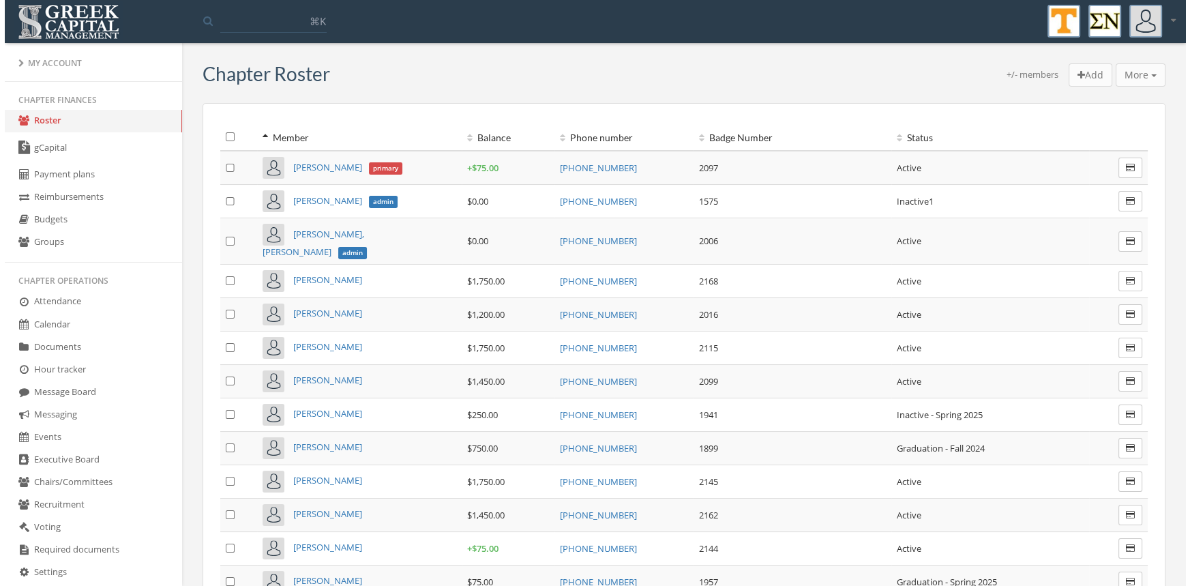
scroll to position [235, 0]
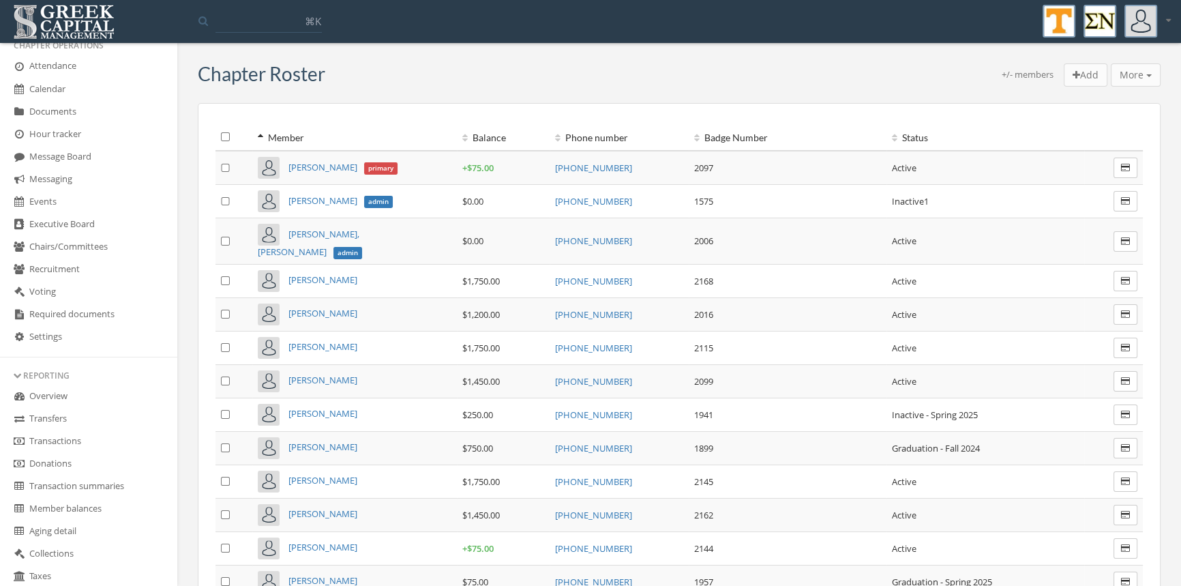
click at [89, 443] on link "Transactions" at bounding box center [88, 441] width 177 height 23
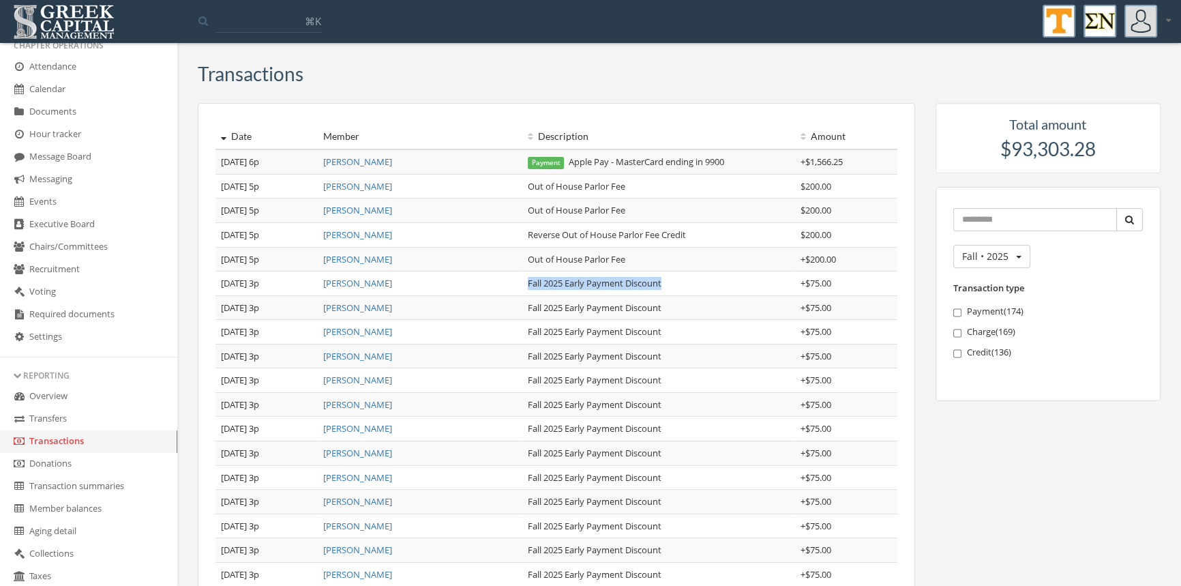
drag, startPoint x: 709, startPoint y: 282, endPoint x: 527, endPoint y: 284, distance: 182.1
click at [527, 284] on td "Fall 2025 Early Payment Discount" at bounding box center [658, 283] width 273 height 25
copy td "Fall 2025 Early Payment Discount"
click at [368, 162] on link "Andrew Good" at bounding box center [357, 161] width 69 height 12
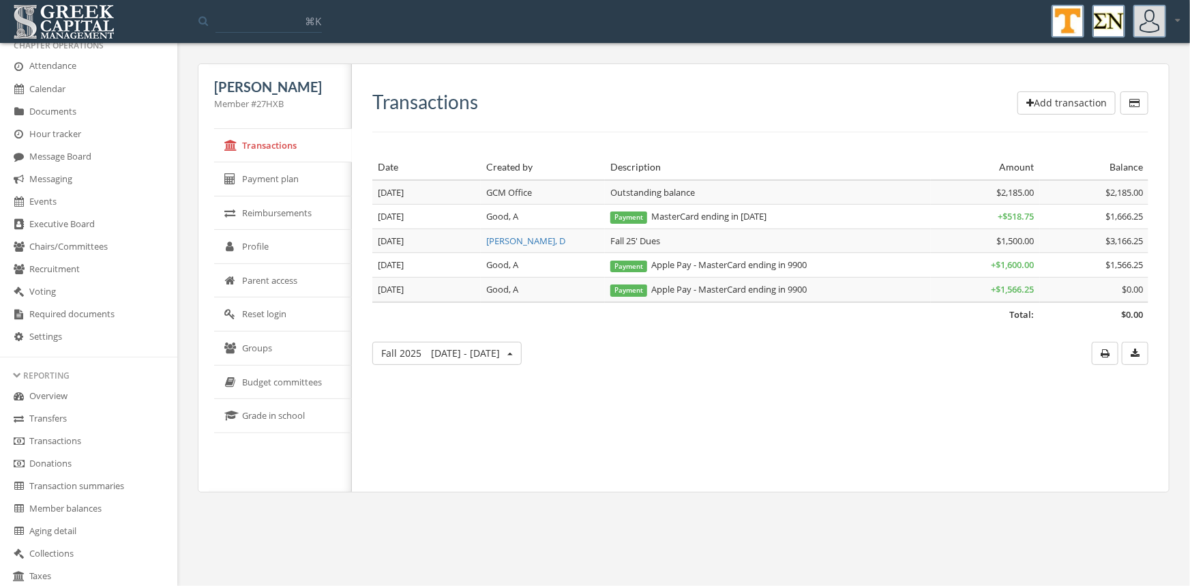
click at [1038, 103] on button "Add transaction" at bounding box center [1066, 102] width 98 height 23
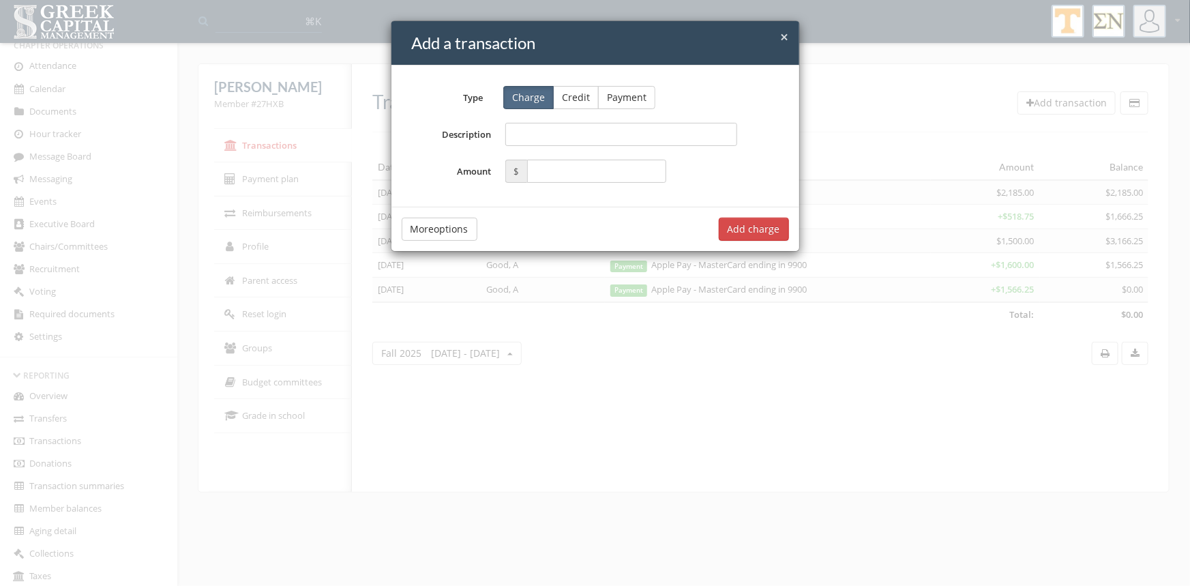
click at [573, 93] on button "Credit" at bounding box center [576, 97] width 46 height 23
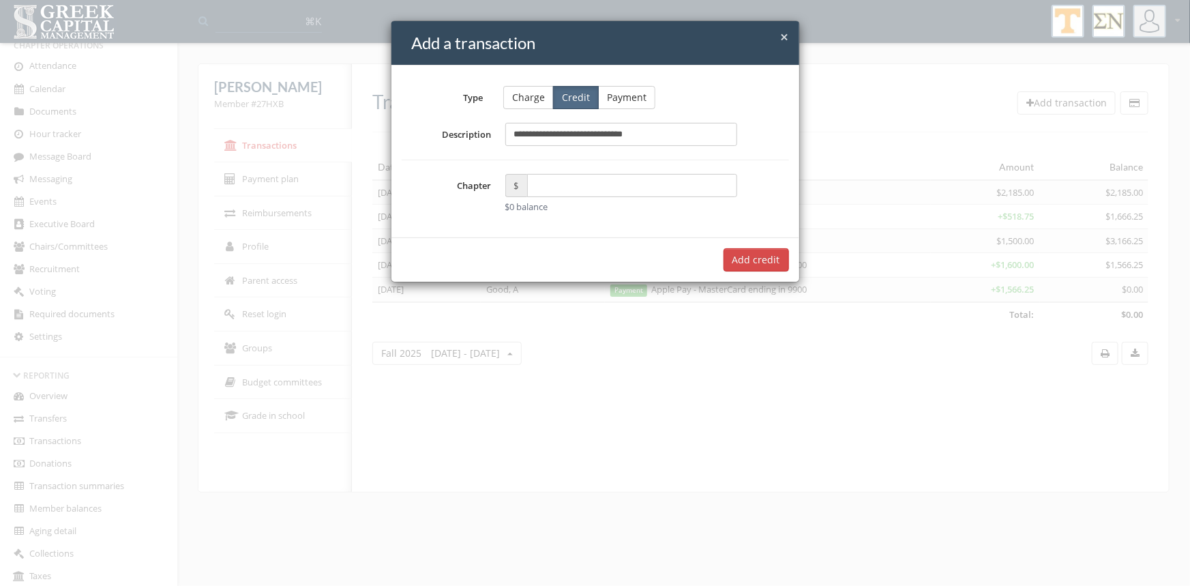
type input "**********"
click at [547, 184] on input "text" at bounding box center [632, 185] width 211 height 23
type input "*****"
click at [711, 256] on button "Add $75.00 credit" at bounding box center [740, 259] width 98 height 23
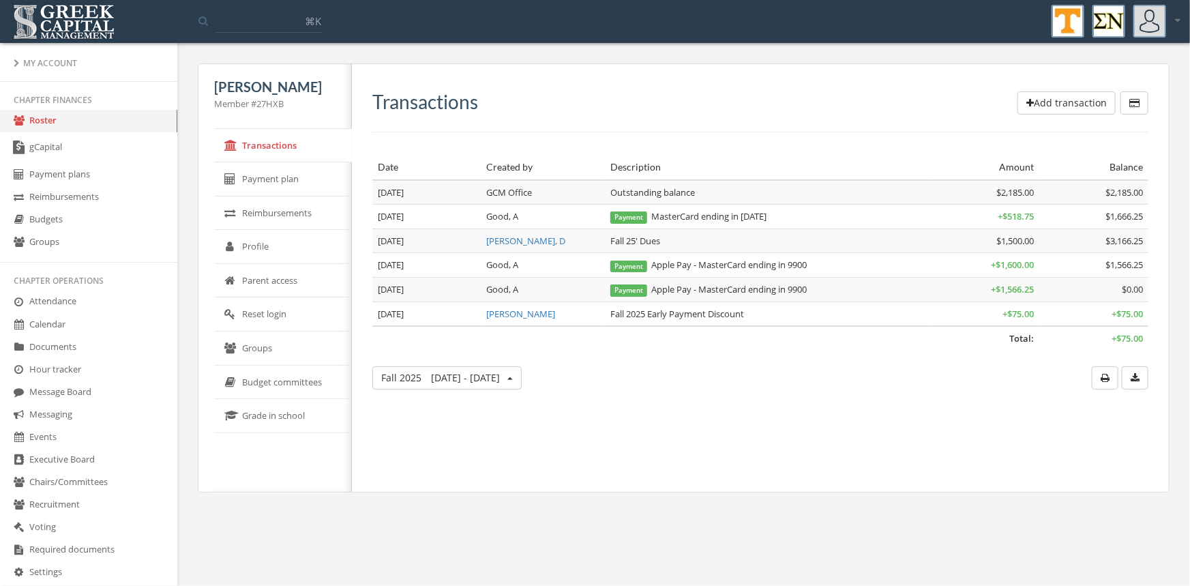
click at [46, 119] on link "Roster" at bounding box center [88, 121] width 177 height 23
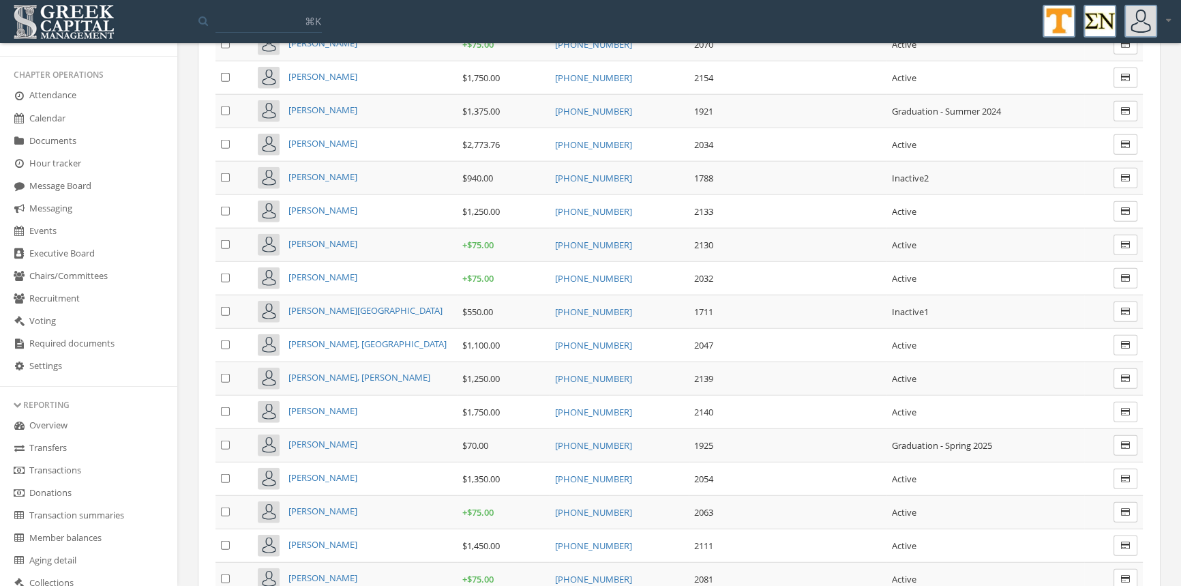
scroll to position [4398, 0]
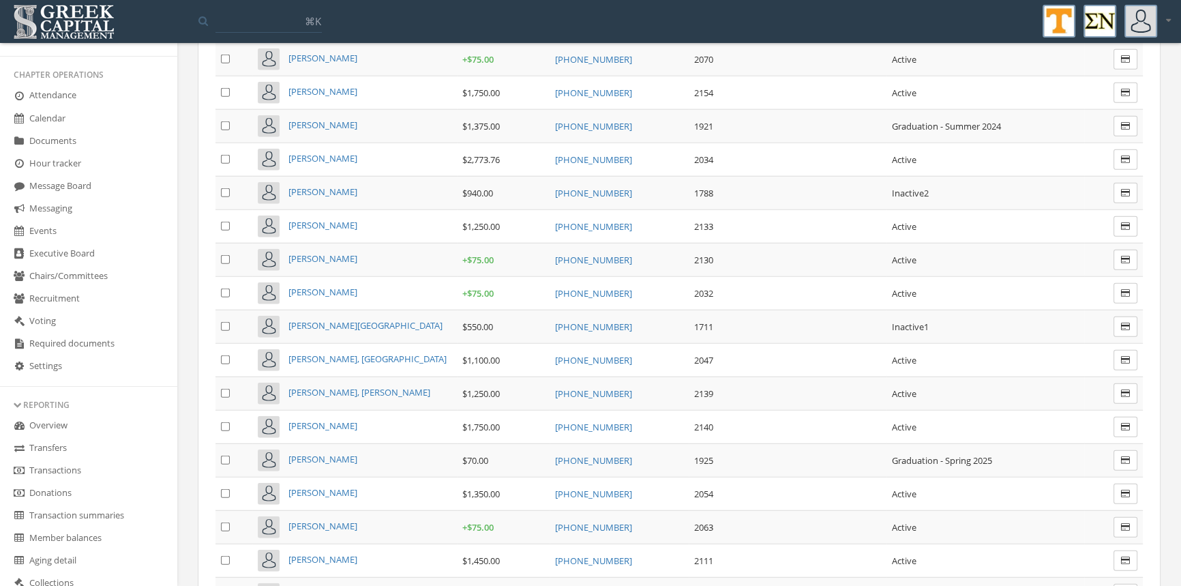
click at [588, 209] on td "[PHONE_NUMBER]" at bounding box center [619, 225] width 139 height 33
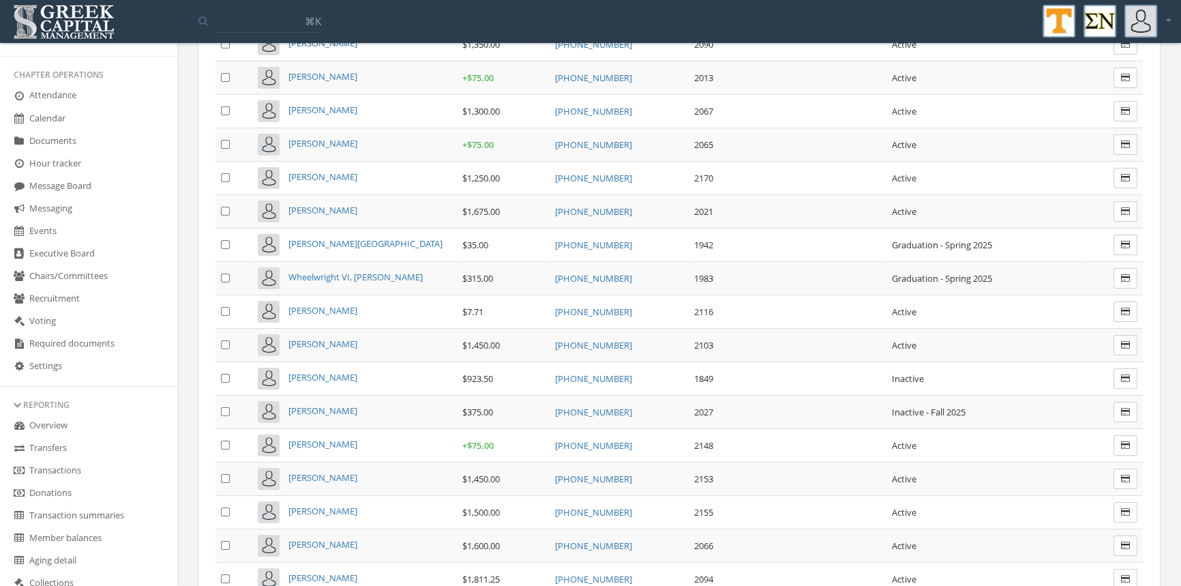
scroll to position [6404, 0]
